Goal: Task Accomplishment & Management: Use online tool/utility

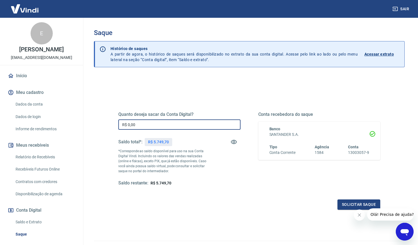
click at [154, 125] on input "R$ 0,00" at bounding box center [179, 124] width 122 height 10
type input "R$ 5.749,70"
click at [367, 203] on button "Solicitar saque" at bounding box center [359, 204] width 43 height 10
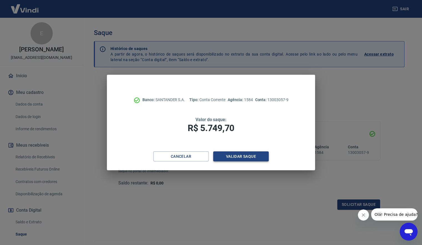
click at [249, 160] on button "Validar saque" at bounding box center [241, 156] width 56 height 10
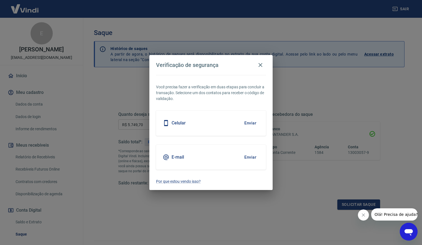
click at [228, 159] on div "E-mail Enviar" at bounding box center [211, 157] width 110 height 25
click at [256, 153] on button "Enviar" at bounding box center [250, 157] width 18 height 12
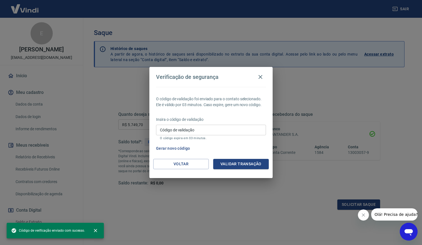
click at [359, 218] on button "Fechar mensagem da empresa" at bounding box center [363, 214] width 11 height 11
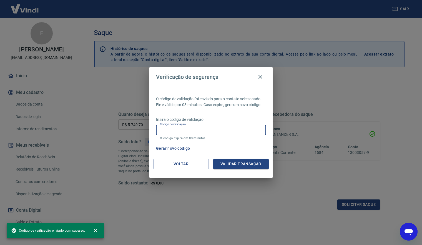
click at [191, 132] on input "Código de validação" at bounding box center [211, 130] width 110 height 10
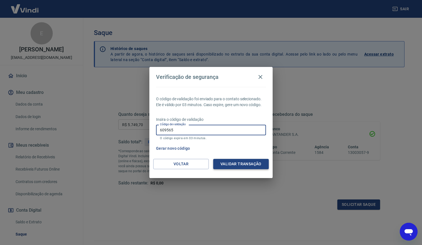
type input "609565"
click at [236, 159] on button "Validar transação" at bounding box center [241, 164] width 56 height 10
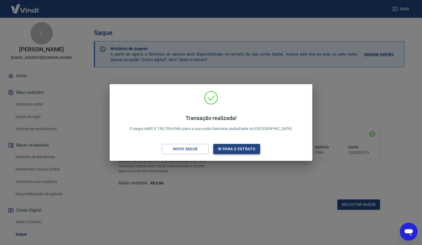
click at [238, 146] on button "Ir para o extrato" at bounding box center [236, 149] width 47 height 10
